Goal: Use online tool/utility: Use online tool/utility

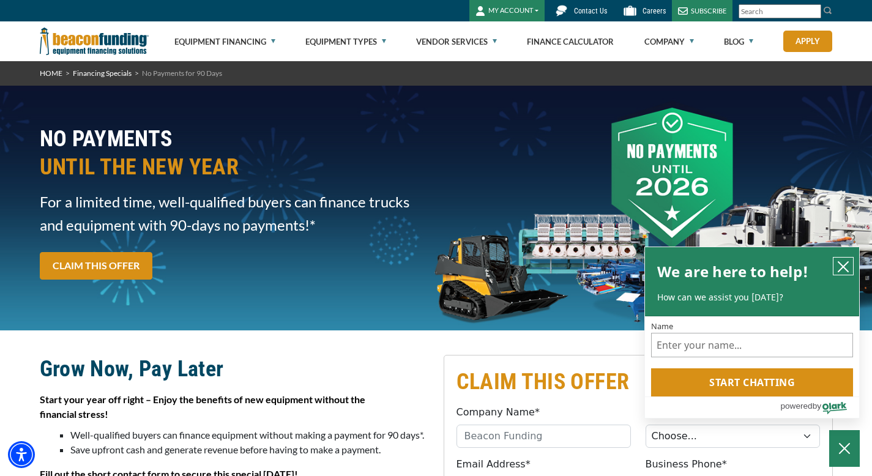
click at [842, 267] on icon "close chatbox" at bounding box center [843, 267] width 10 height 10
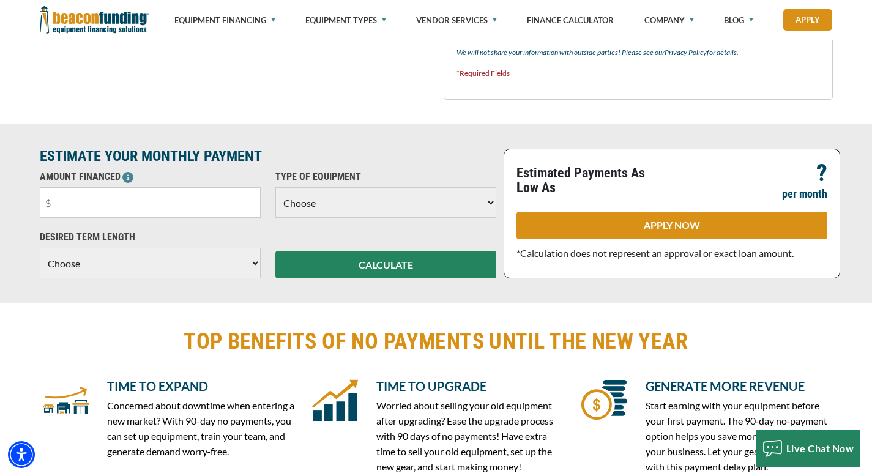
scroll to position [796, 0]
click at [373, 203] on select "Choose Backhoe Boom/Bucket Truck Chipper Commercial Mower Crane DTG/DTF Printin…" at bounding box center [385, 202] width 221 height 31
select select "1"
click at [275, 187] on select "Choose Backhoe Boom/Bucket Truck Chipper Commercial Mower Crane DTG/DTF Printin…" at bounding box center [385, 202] width 221 height 31
click at [195, 206] on input "text" at bounding box center [150, 202] width 221 height 31
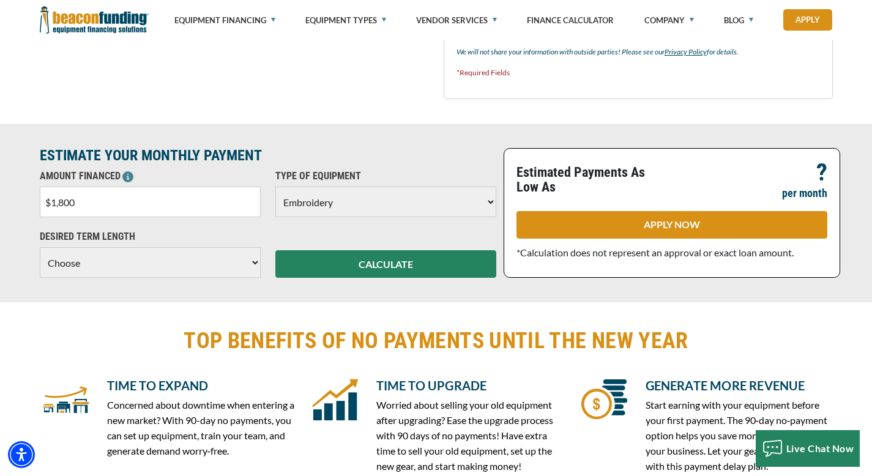
type input "$18,000"
click at [247, 263] on select "Choose 36 Months 48 Months 60 Months" at bounding box center [150, 262] width 221 height 31
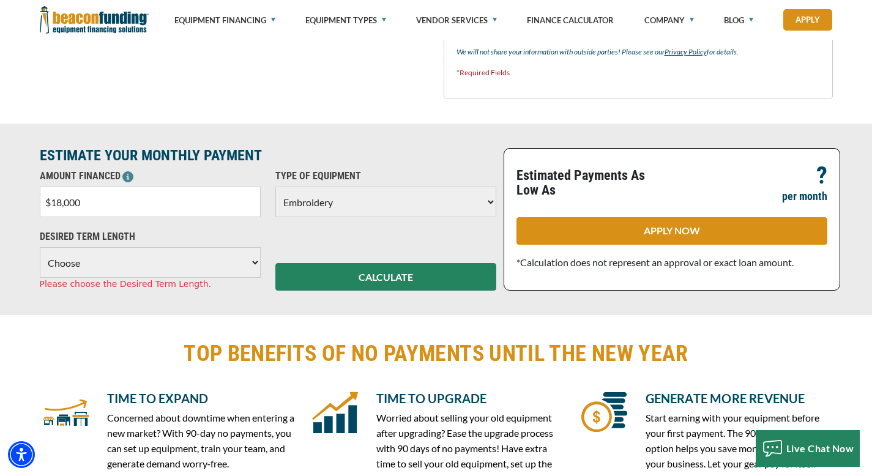
click at [40, 247] on select "Choose 36 Months 48 Months 60 Months" at bounding box center [150, 262] width 221 height 31
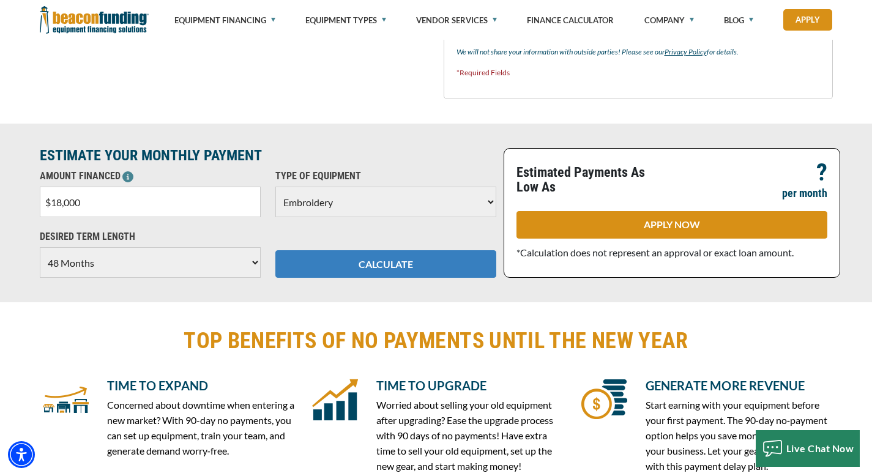
click at [347, 270] on button "CALCULATE" at bounding box center [385, 264] width 221 height 28
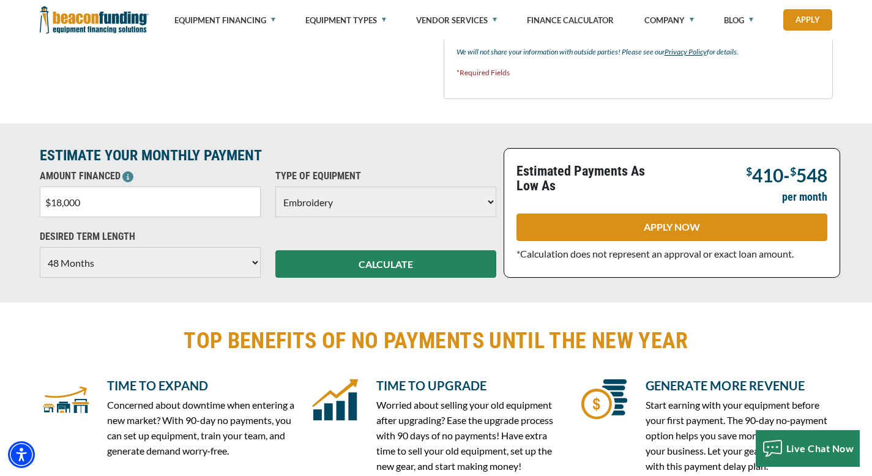
click at [246, 266] on select "Choose 36 Months 48 Months 60 Months" at bounding box center [150, 262] width 221 height 31
select select "60"
click at [40, 247] on select "Choose 36 Months 48 Months 60 Months" at bounding box center [150, 262] width 221 height 31
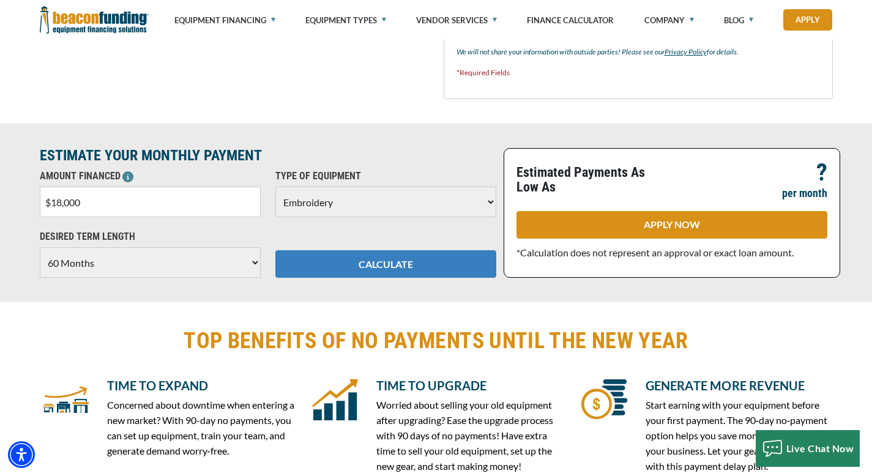
click at [347, 267] on button "CALCULATE" at bounding box center [385, 264] width 221 height 28
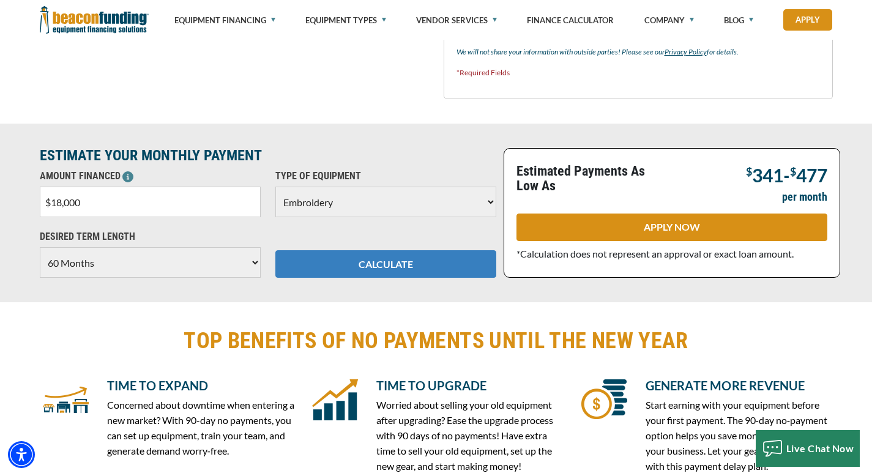
click at [347, 267] on button "CALCULATE" at bounding box center [385, 264] width 221 height 28
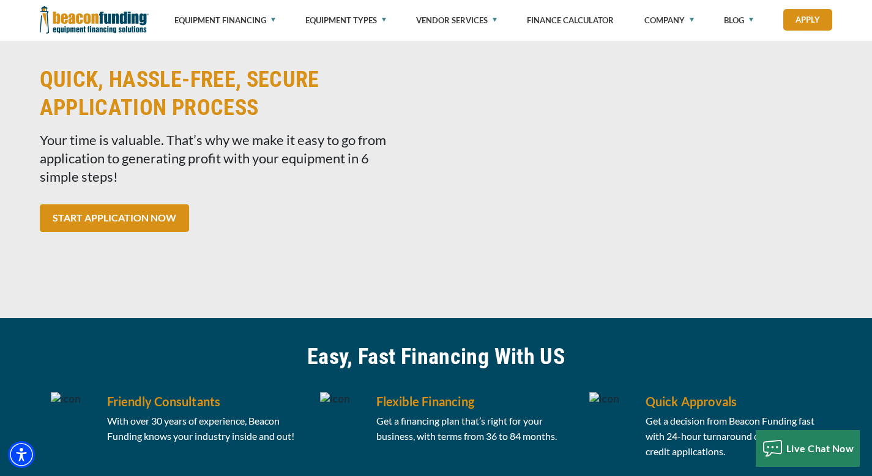
scroll to position [1274, 0]
